Goal: Information Seeking & Learning: Stay updated

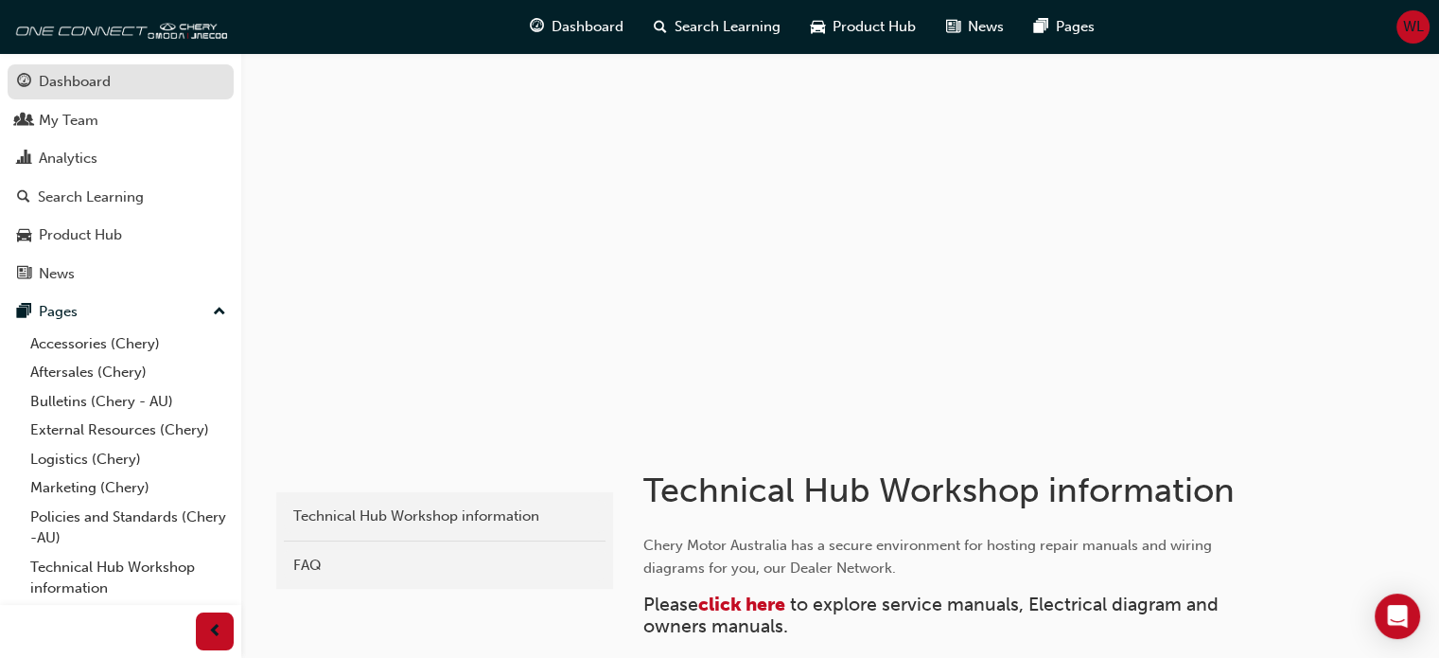
click at [62, 77] on div "Dashboard" at bounding box center [75, 82] width 72 height 22
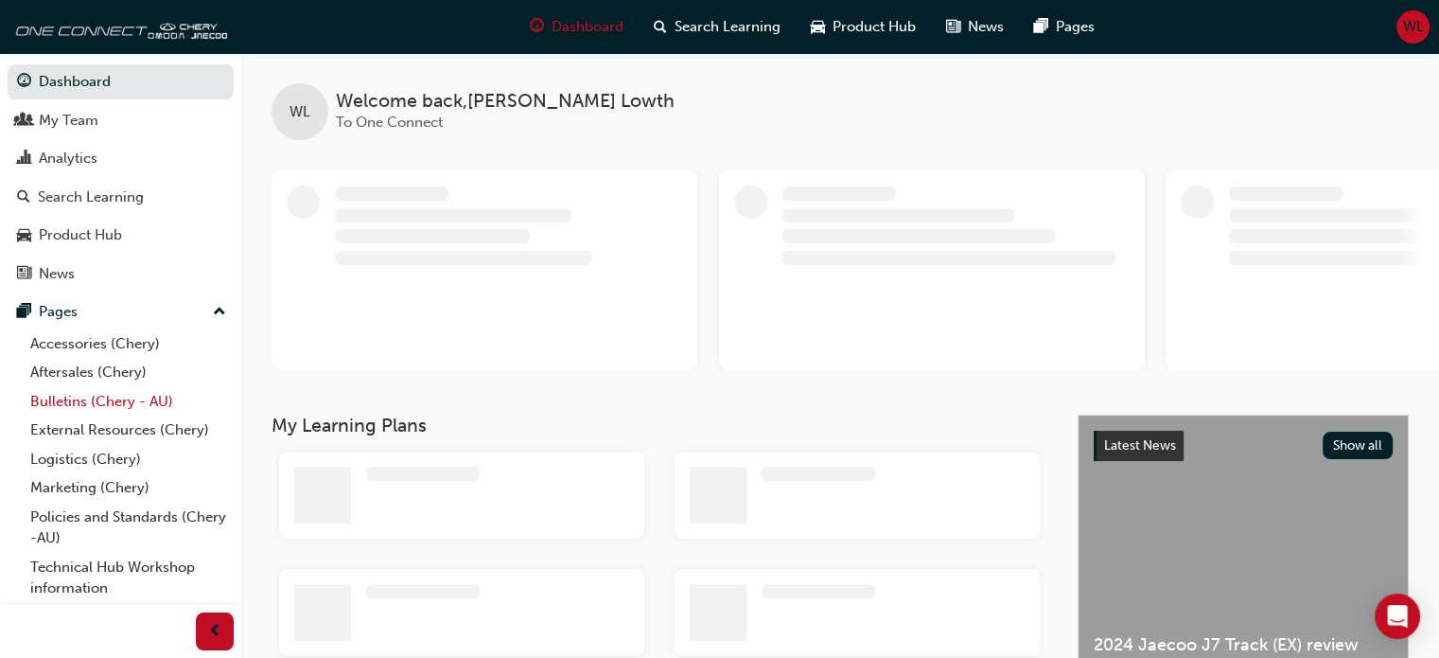
click at [68, 400] on link "Bulletins (Chery - AU)" at bounding box center [128, 401] width 211 height 29
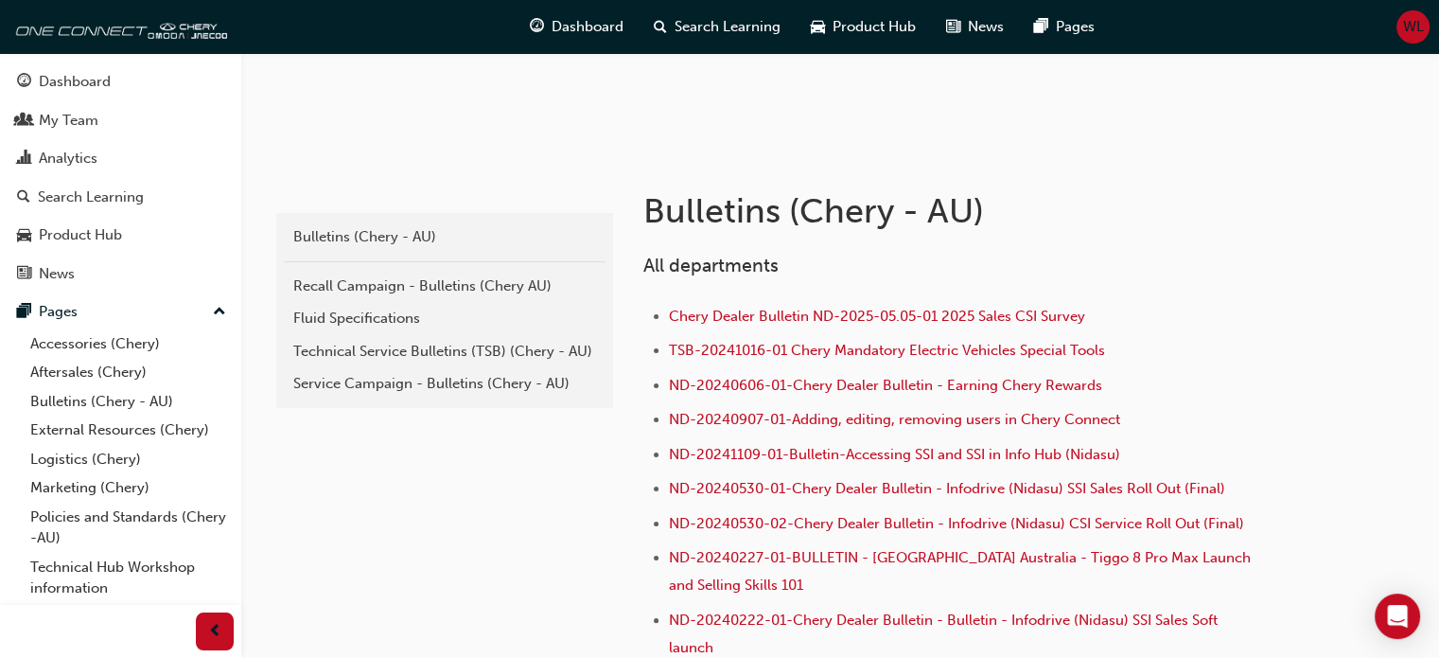
scroll to position [284, 0]
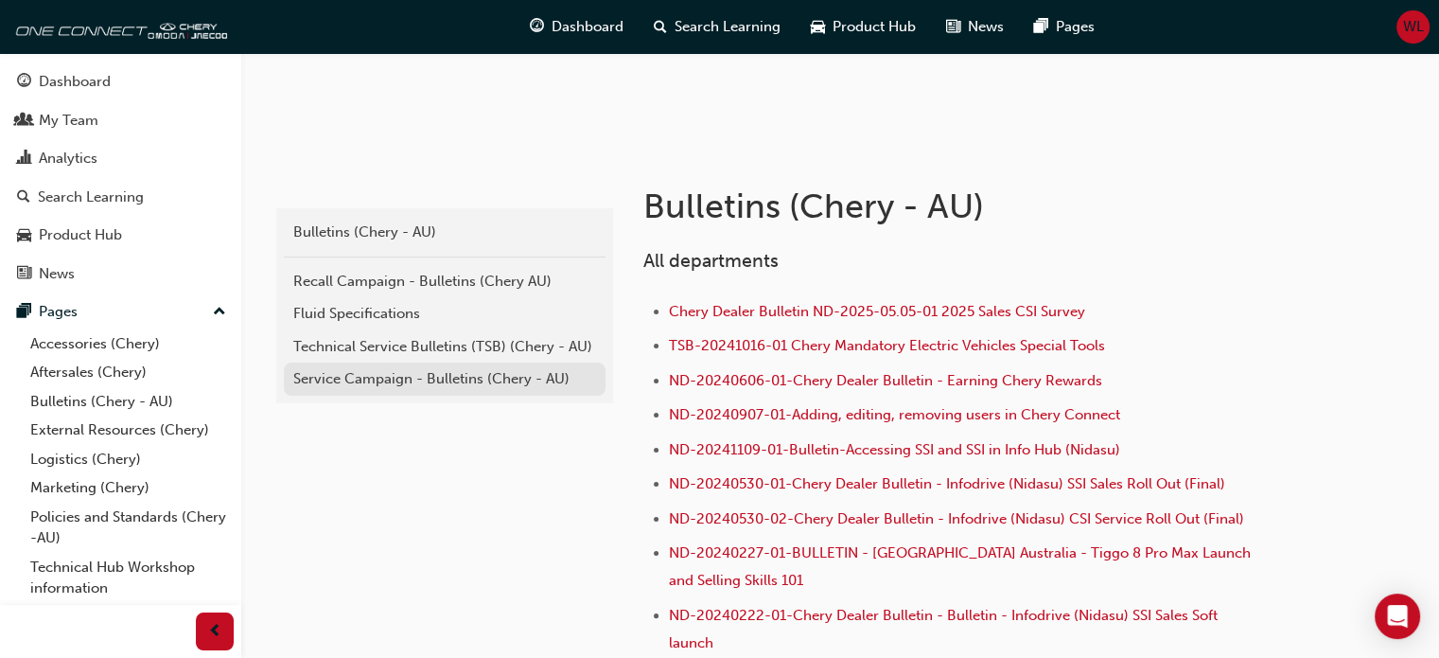
click at [466, 374] on div "Service Campaign - Bulletins (Chery - AU)" at bounding box center [444, 379] width 303 height 22
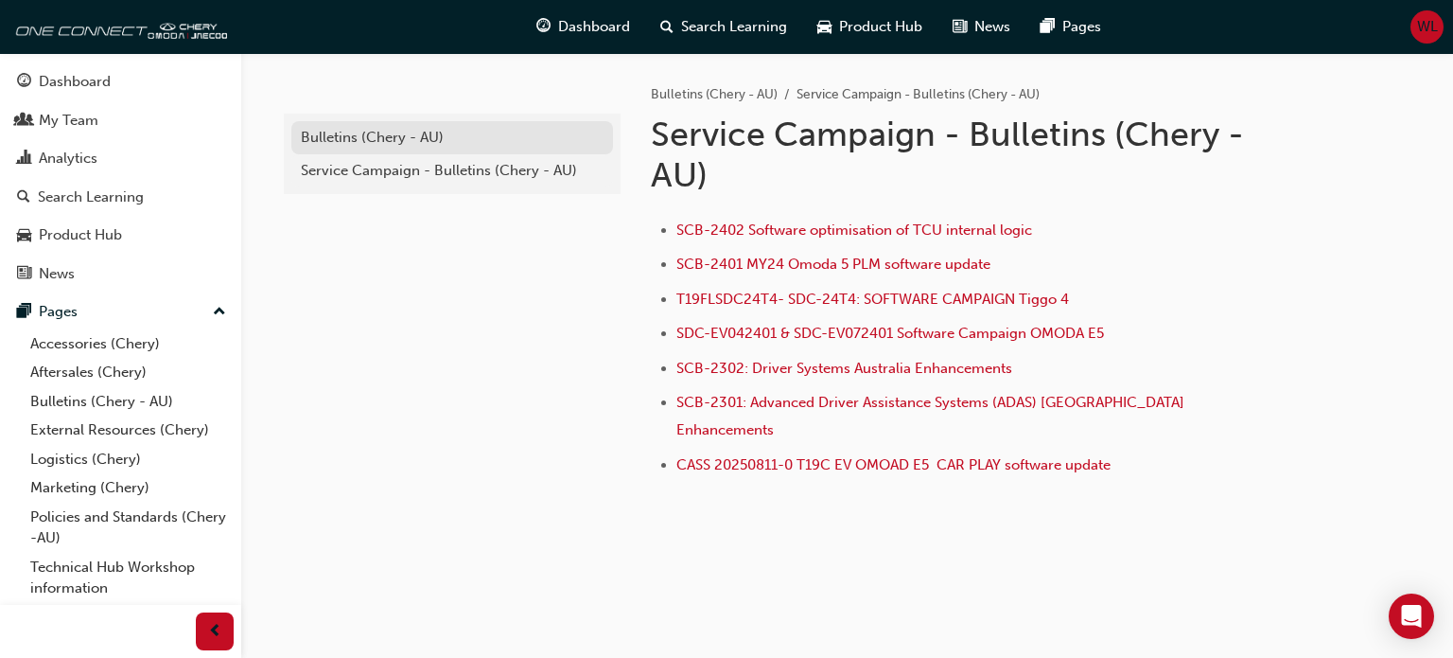
click at [358, 132] on div "Bulletins (Chery - AU)" at bounding box center [452, 138] width 303 height 22
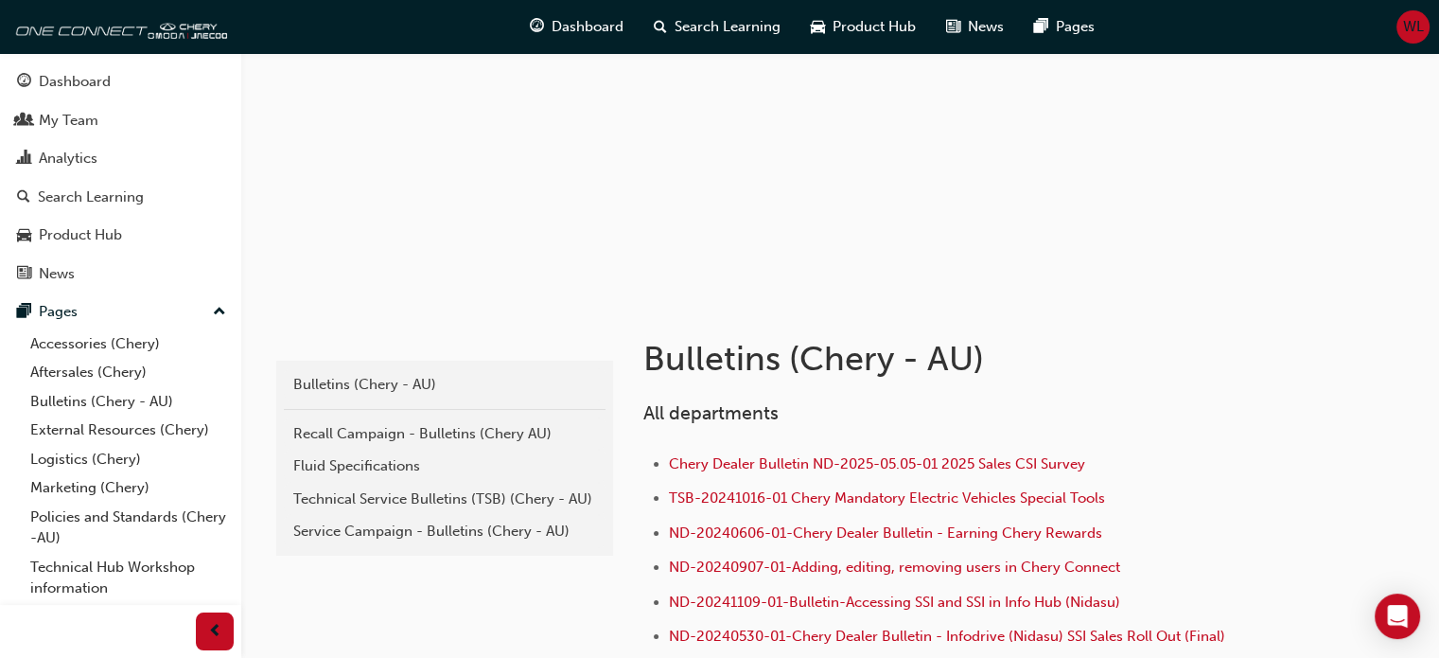
scroll to position [189, 0]
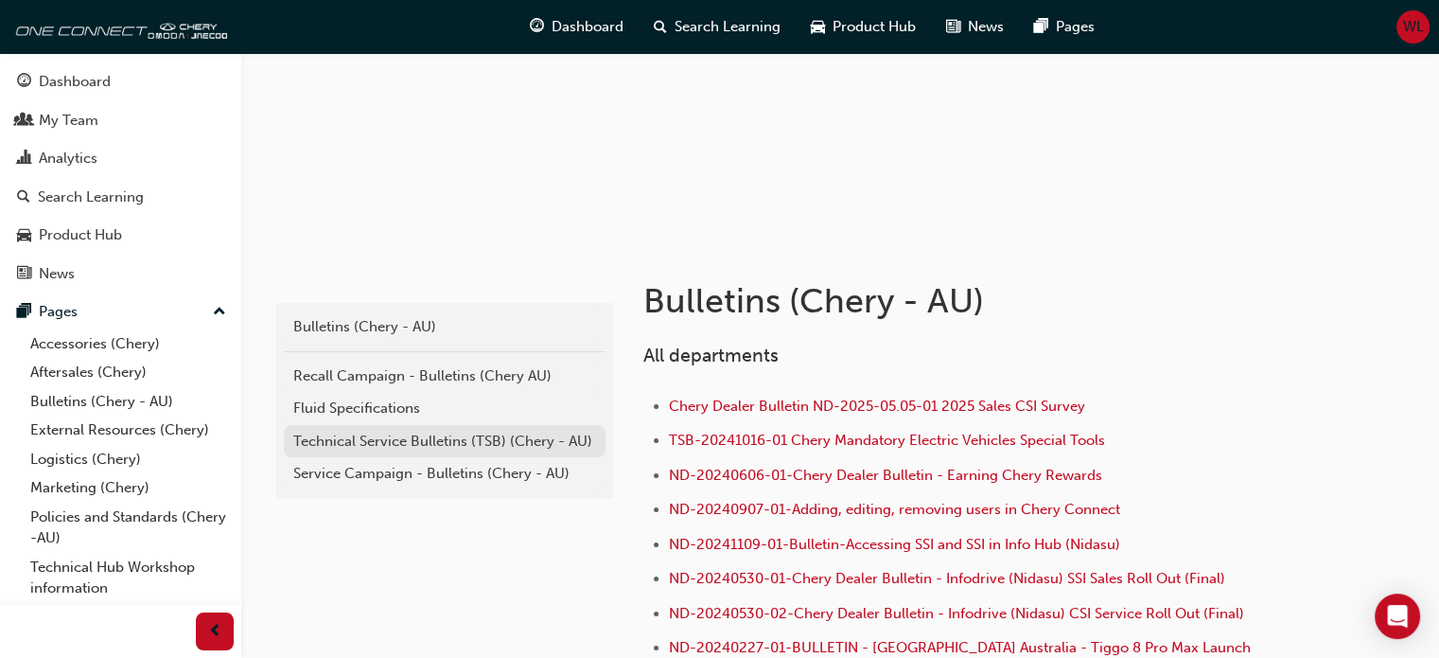
click at [387, 438] on div "Technical Service Bulletins (TSB) (Chery - AU)" at bounding box center [444, 442] width 303 height 22
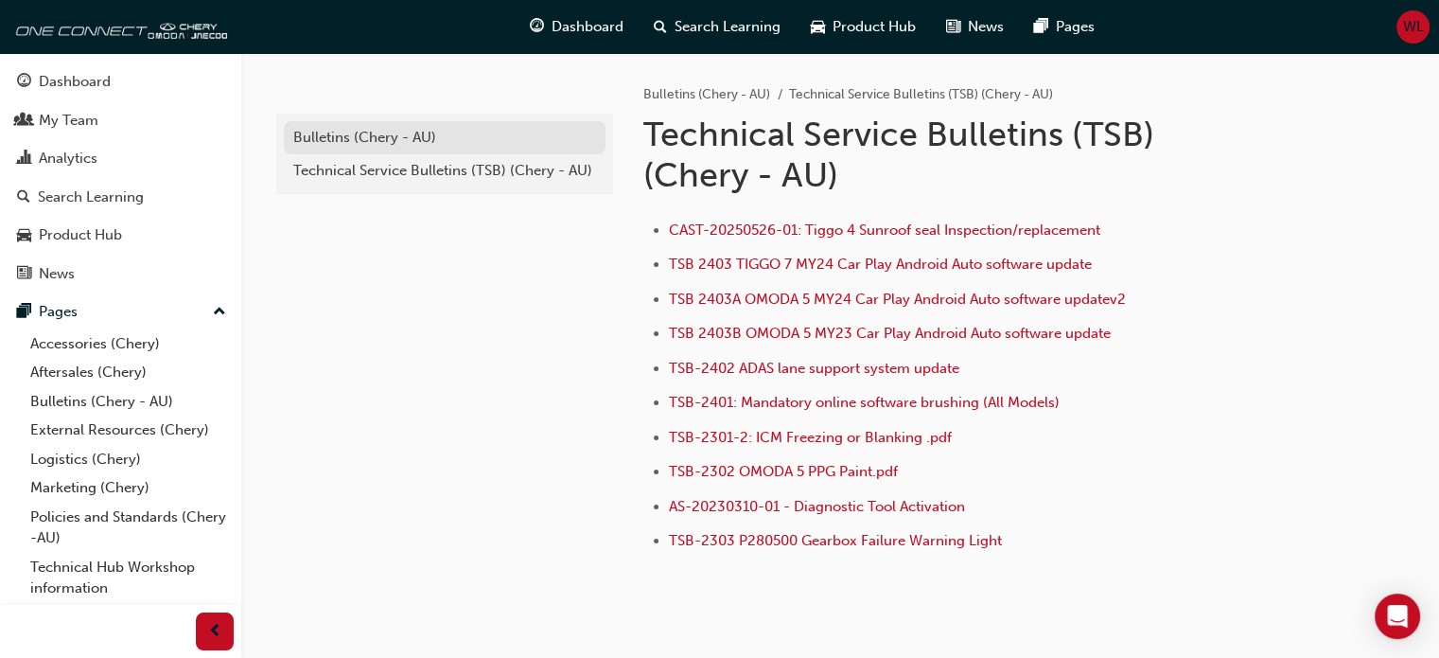
click at [332, 134] on div "Bulletins (Chery - AU)" at bounding box center [444, 138] width 303 height 22
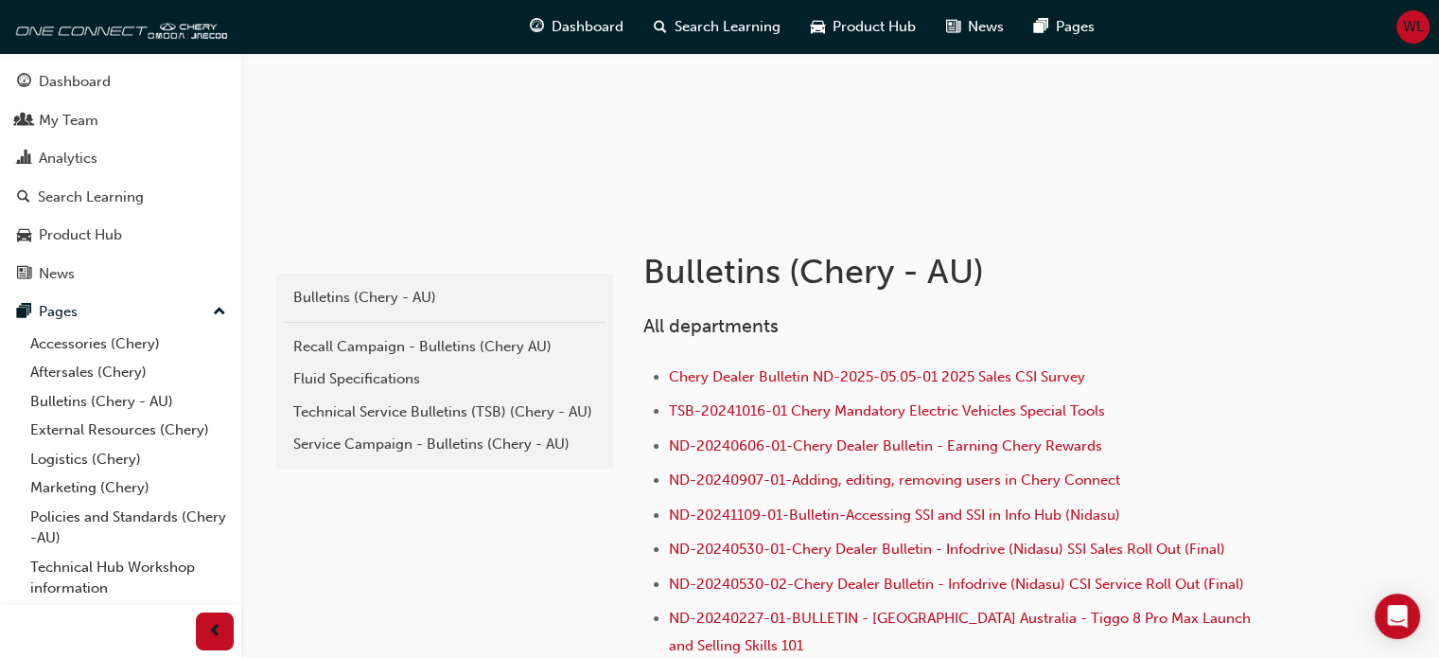
scroll to position [284, 0]
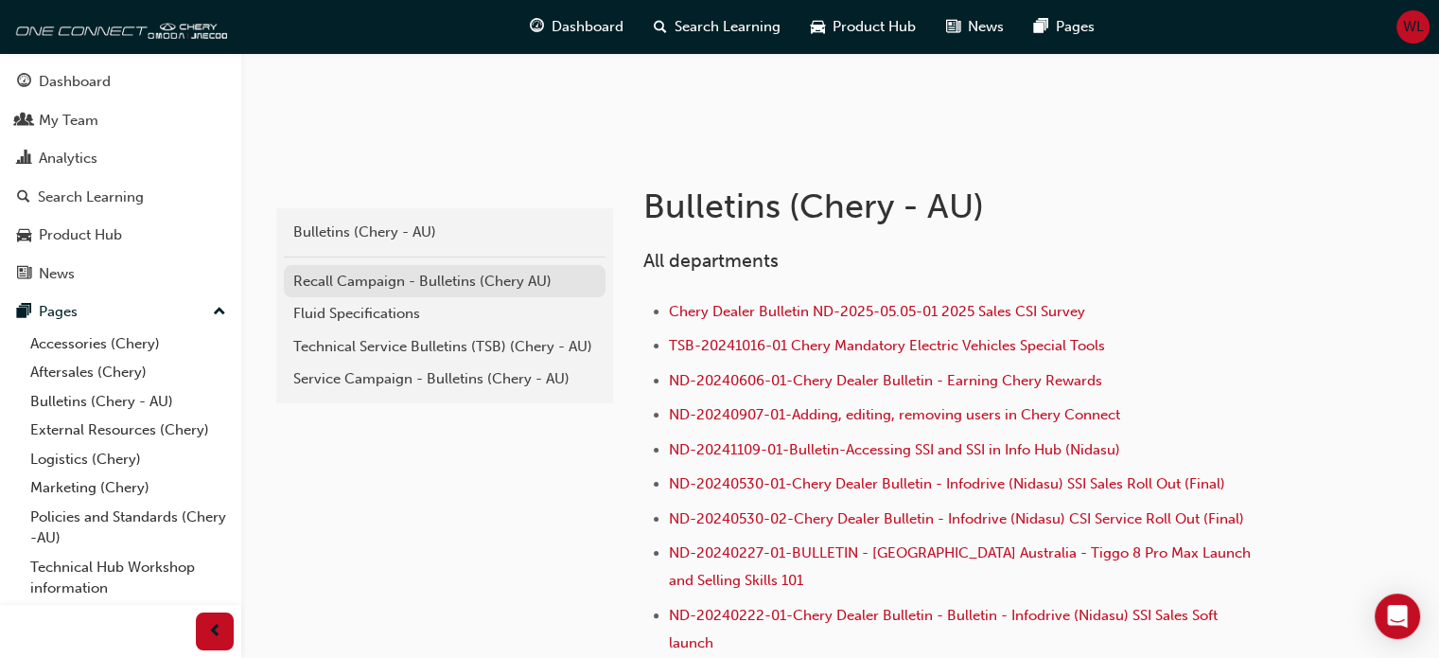
click at [437, 273] on div "Recall Campaign - Bulletins (Chery AU)" at bounding box center [444, 282] width 303 height 22
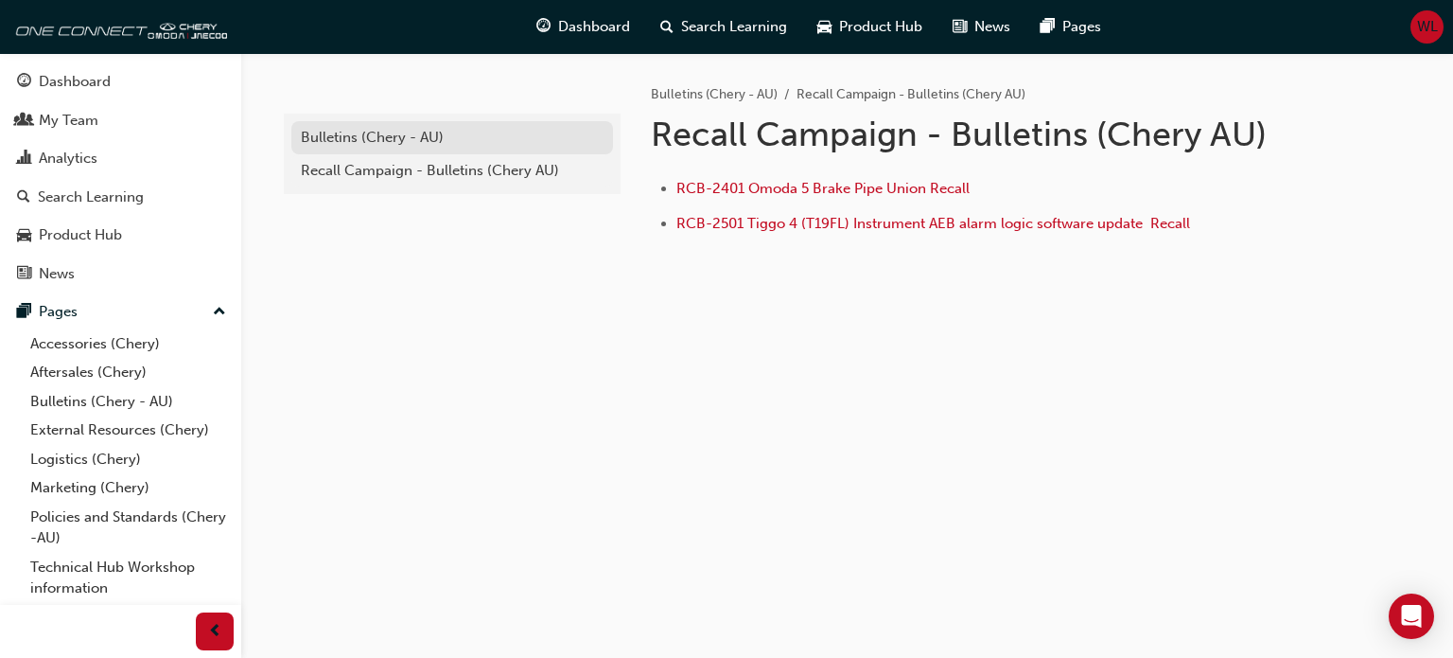
click at [353, 137] on div "Bulletins (Chery - AU)" at bounding box center [452, 138] width 303 height 22
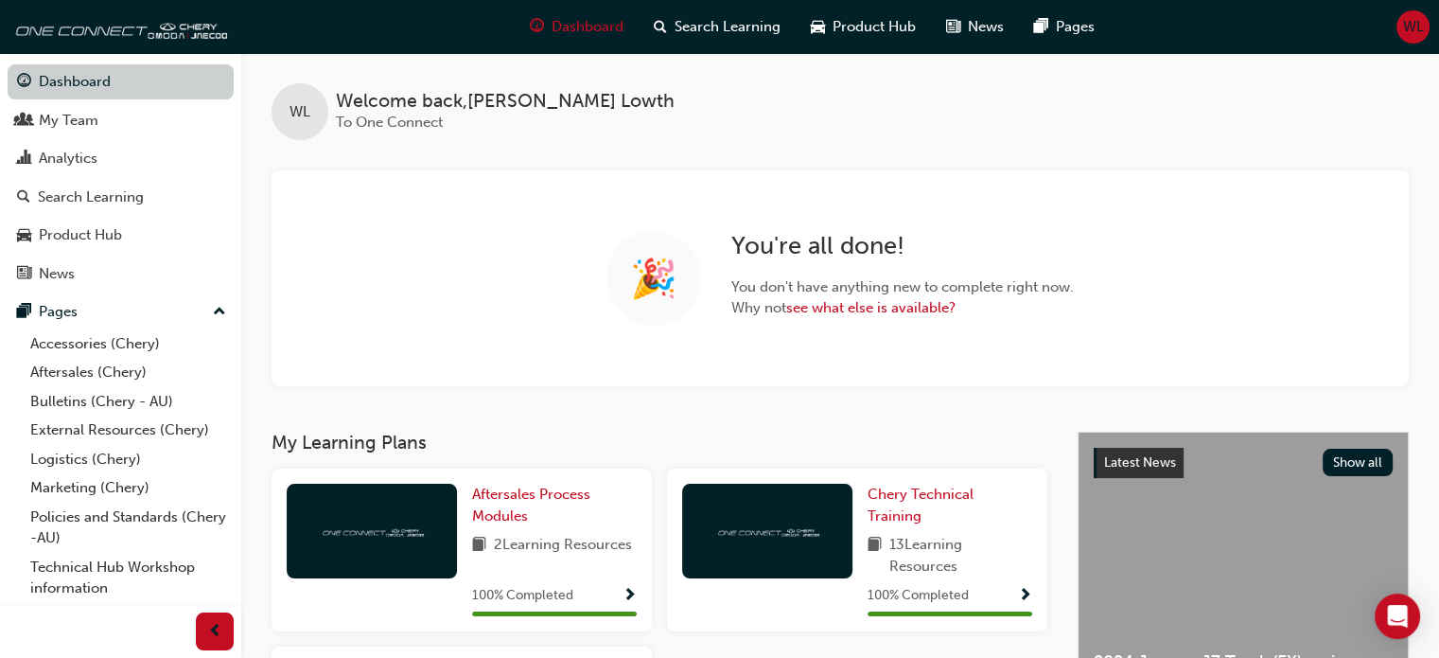
click at [70, 80] on link "Dashboard" at bounding box center [121, 81] width 226 height 35
